Goal: Book appointment/travel/reservation

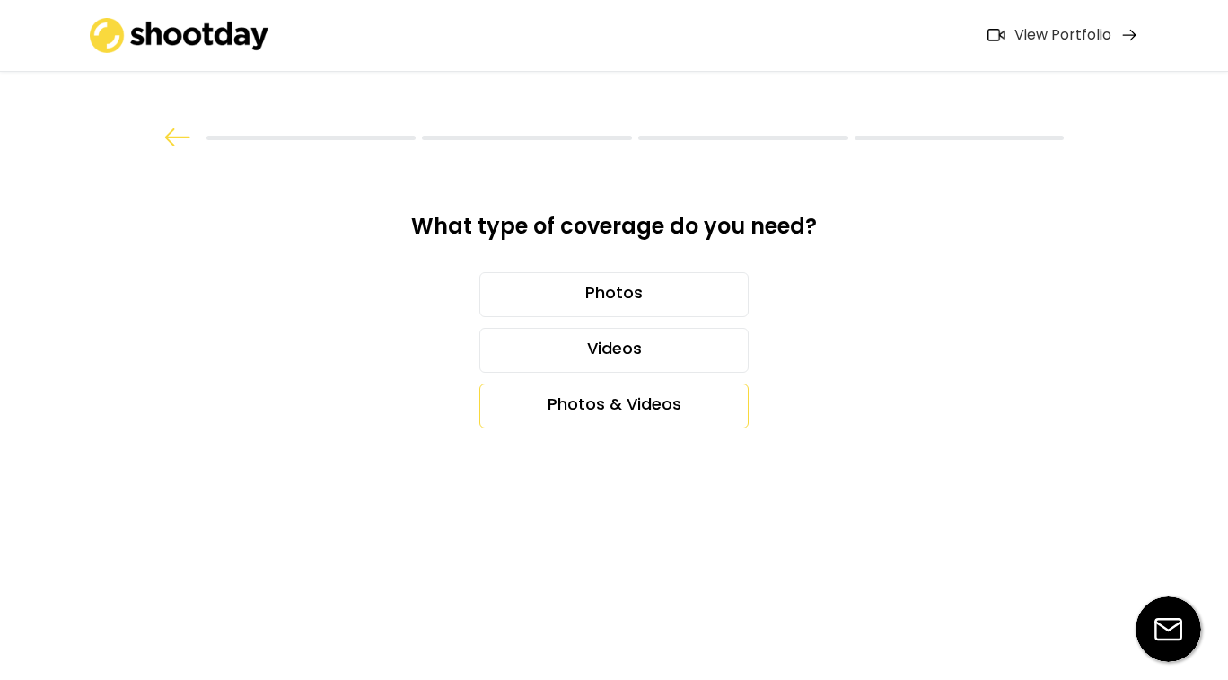
click at [599, 403] on div "Photos & Videos" at bounding box center [613, 405] width 269 height 45
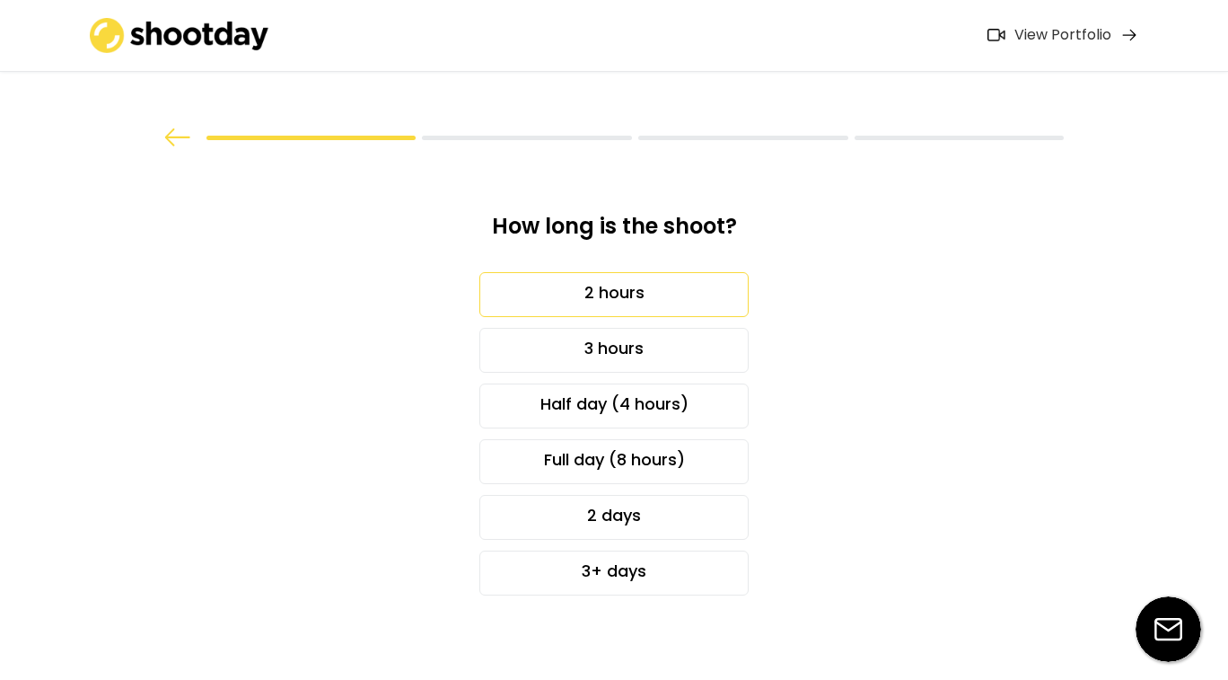
click at [594, 290] on div "2 hours" at bounding box center [613, 294] width 269 height 45
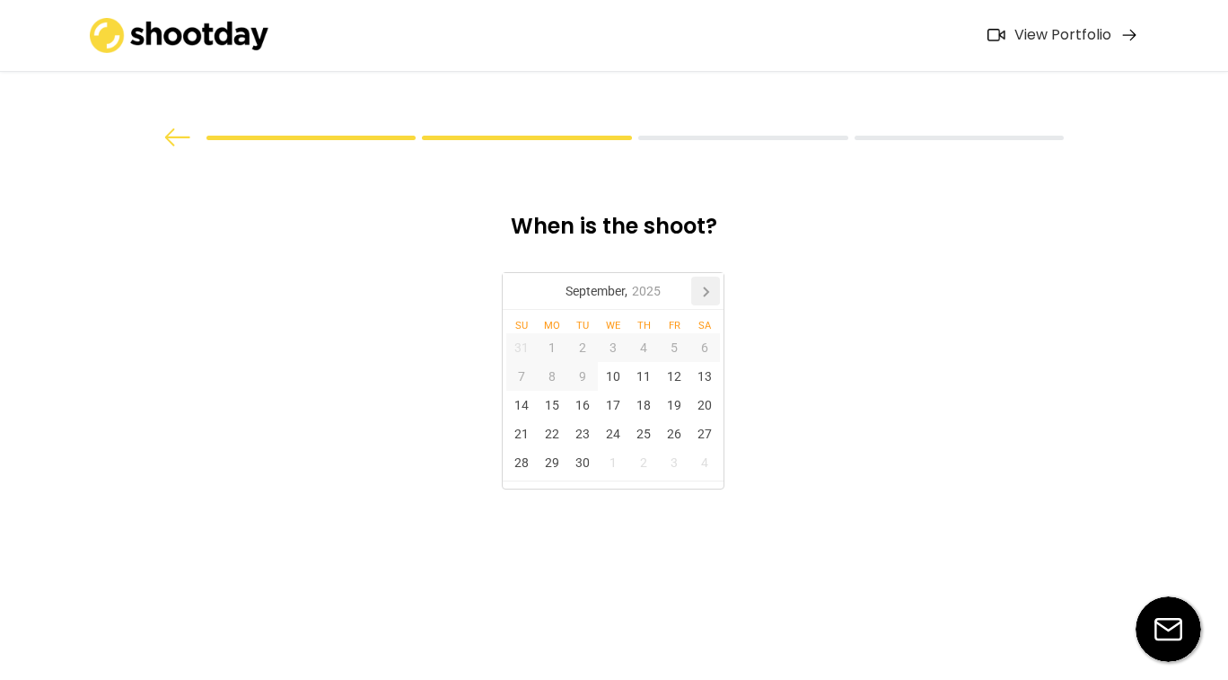
click at [702, 281] on icon at bounding box center [705, 290] width 29 height 29
click at [677, 344] on div "3" at bounding box center [674, 347] width 31 height 29
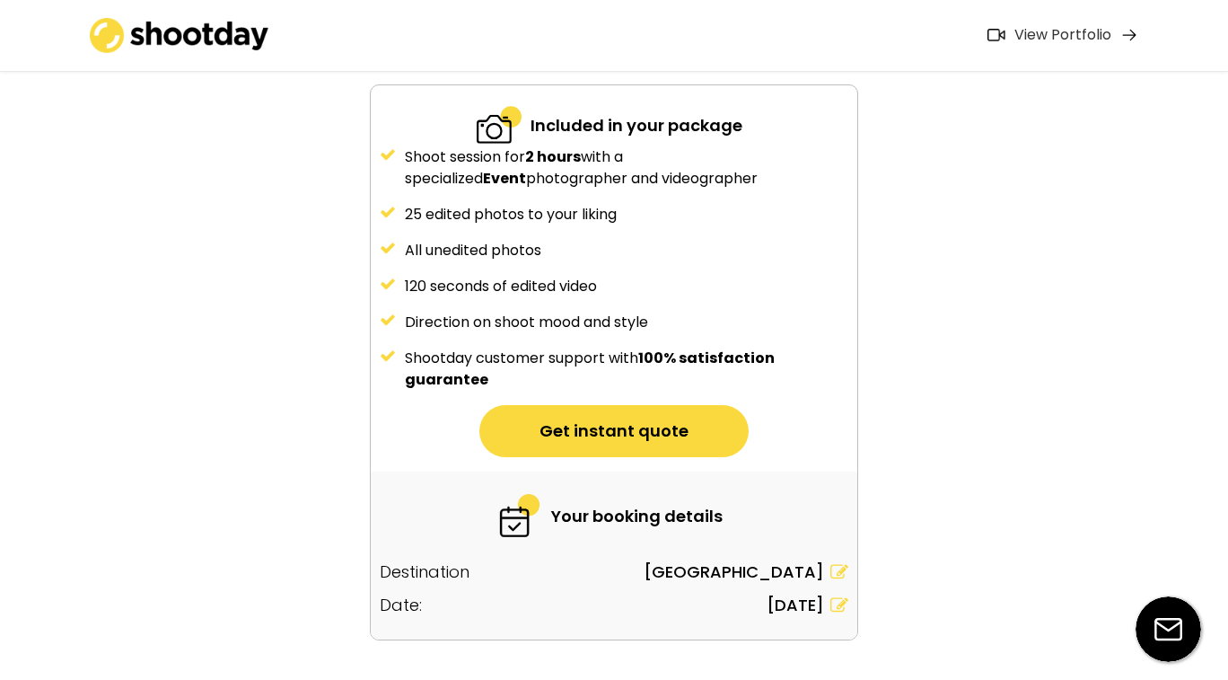
scroll to position [176, 0]
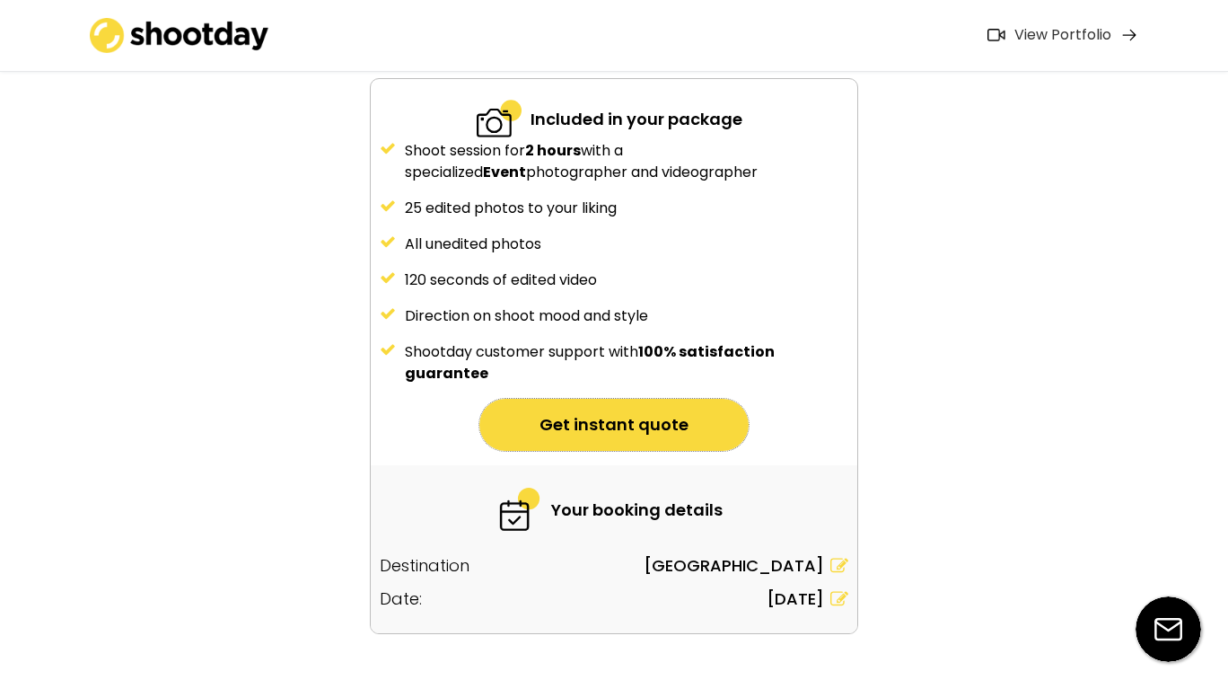
click at [659, 428] on button "Get instant quote" at bounding box center [613, 425] width 269 height 52
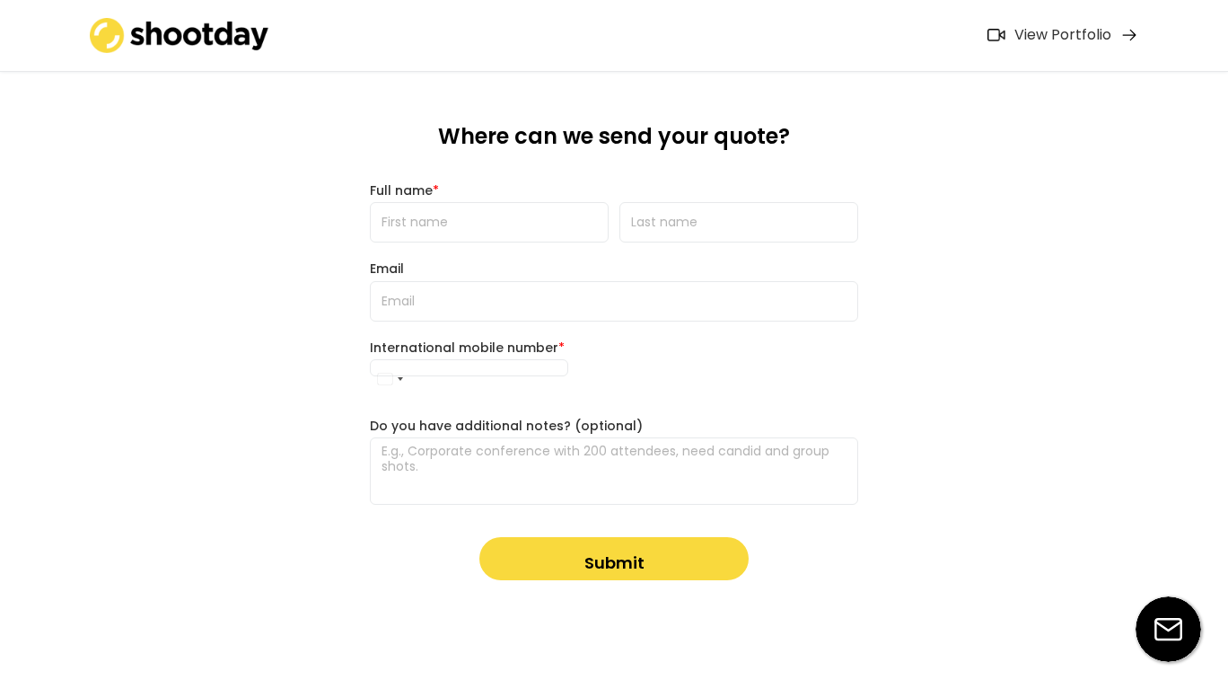
scroll to position [0, 0]
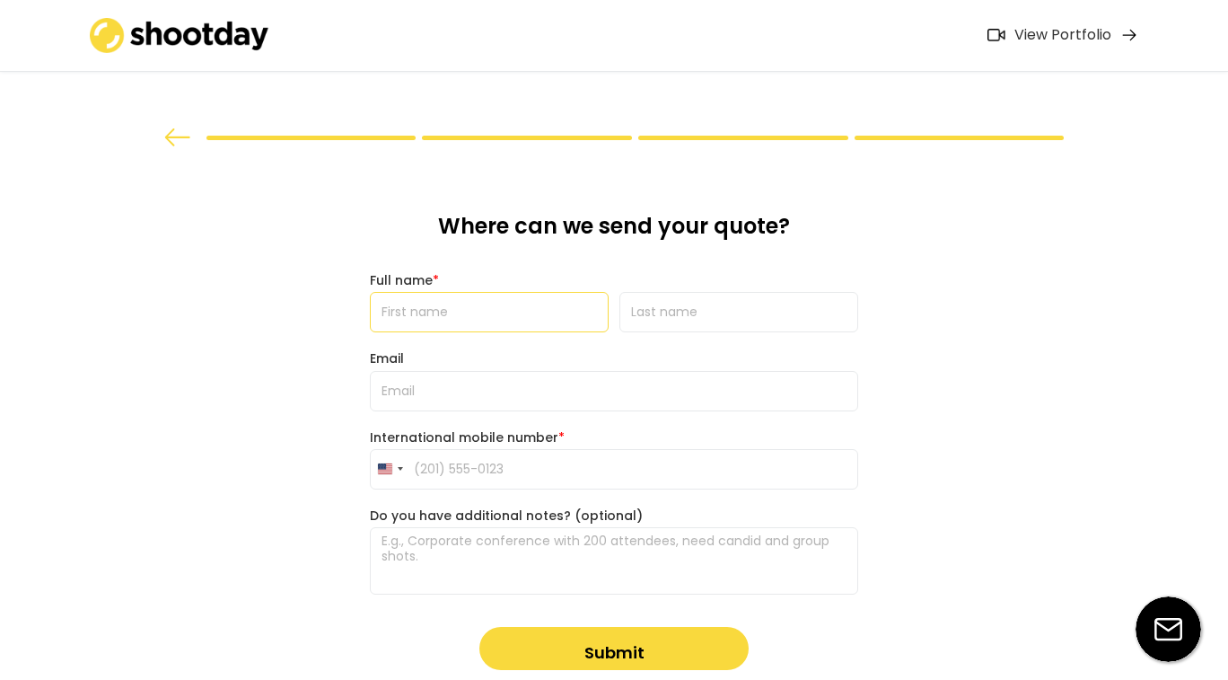
click at [525, 322] on input "input" at bounding box center [489, 312] width 239 height 40
type input "Aylin"
click at [661, 333] on div "Where can we send your quote? Full name * Email International mobile number * […" at bounding box center [613, 441] width 517 height 584
click at [661, 329] on input "input" at bounding box center [738, 312] width 239 height 40
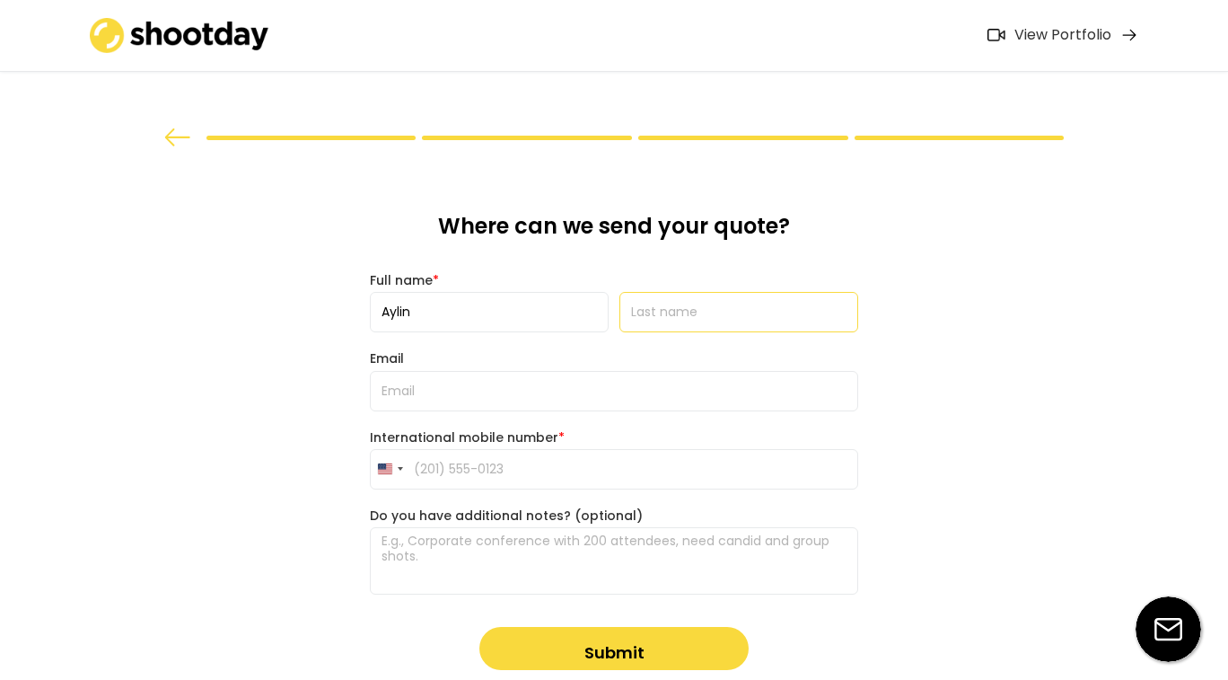
type input "[PERSON_NAME]"
click at [642, 372] on input "email" at bounding box center [614, 391] width 488 height 40
type input "[EMAIL_ADDRESS][DOMAIN_NAME]"
click at [499, 467] on input "tel" at bounding box center [614, 469] width 488 height 40
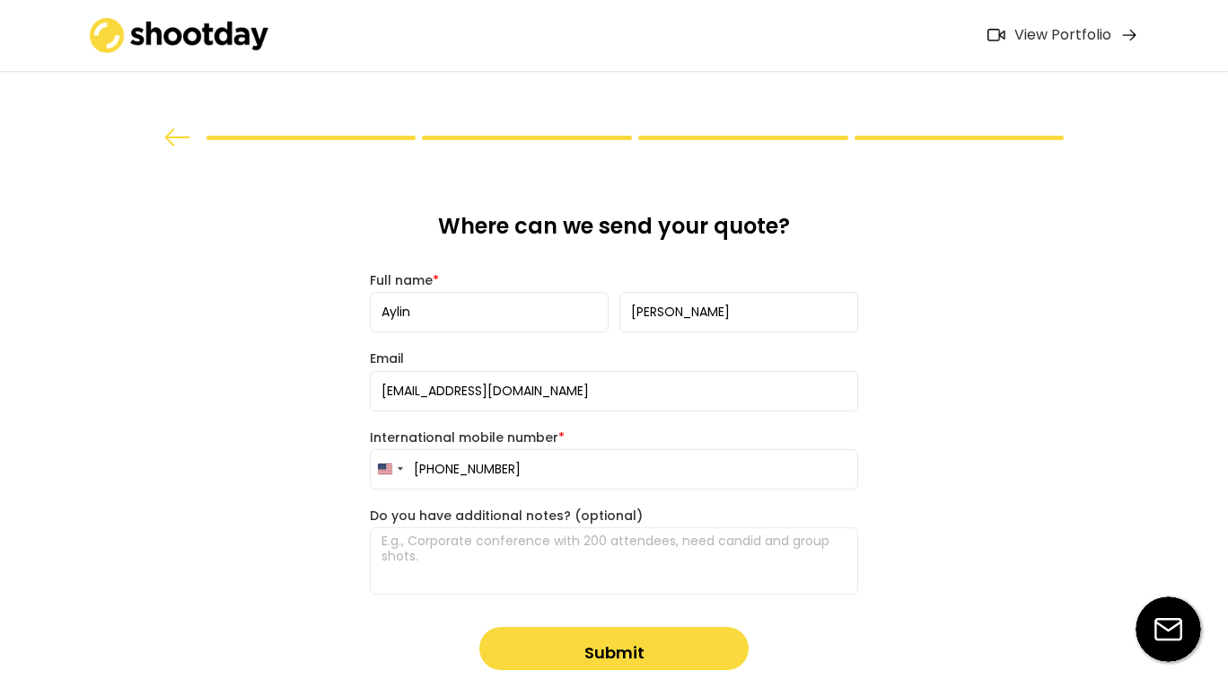
type input "[PHONE_NUMBER]"
click at [573, 648] on button "Submit" at bounding box center [613, 648] width 269 height 43
